Goal: Navigation & Orientation: Find specific page/section

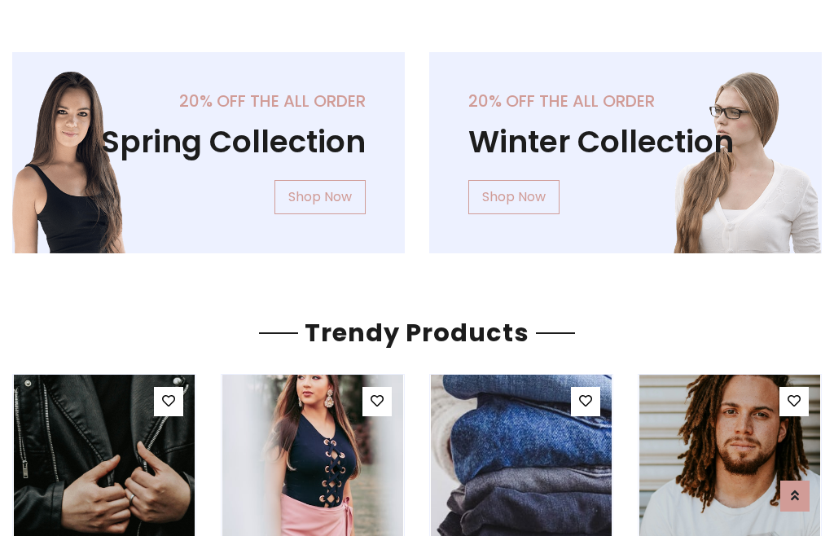
scroll to position [83, 0]
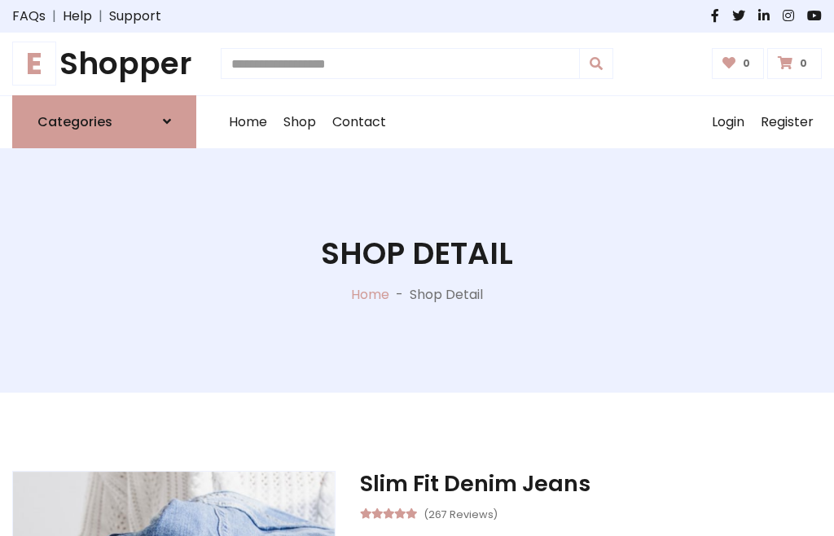
click at [104, 64] on h1 "E Shopper" at bounding box center [104, 64] width 184 height 37
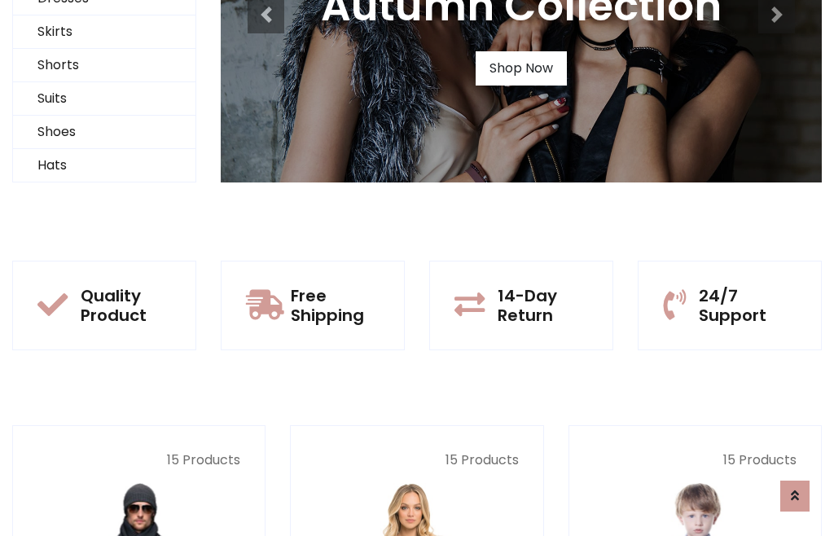
scroll to position [157, 0]
